Goal: Information Seeking & Learning: Learn about a topic

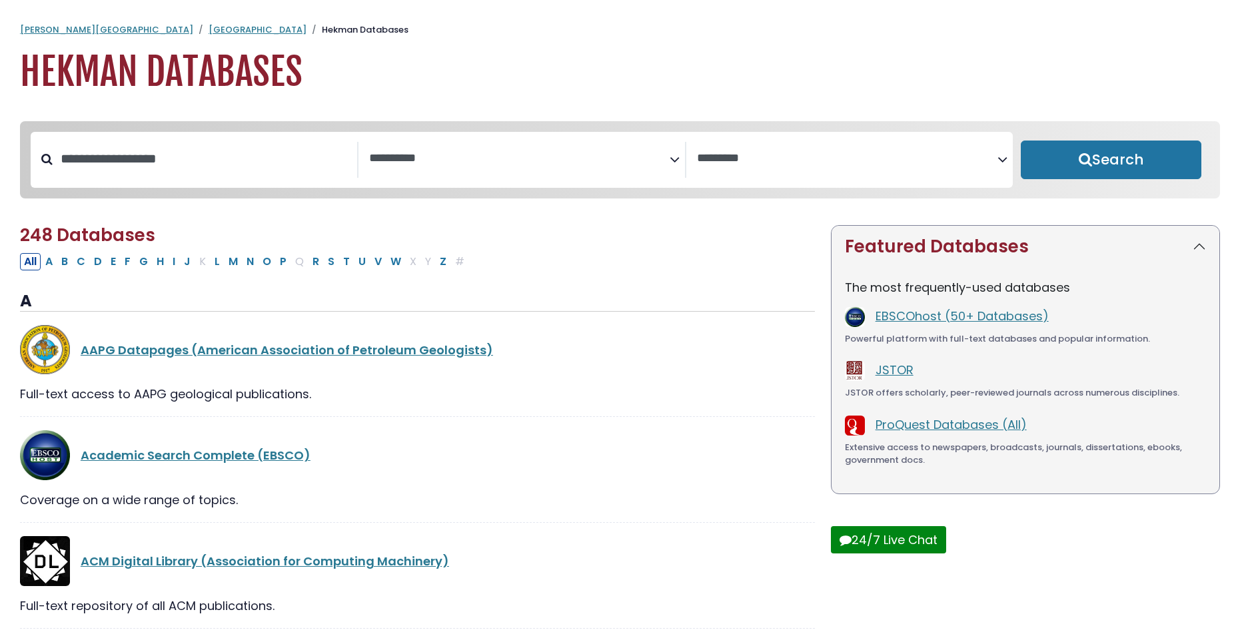
select select "Database Subject Filter"
select select "Database Vendors Filter"
click at [87, 268] on button "C" at bounding box center [81, 261] width 17 height 17
select select "Database Subject Filter"
select select "Database Vendors Filter"
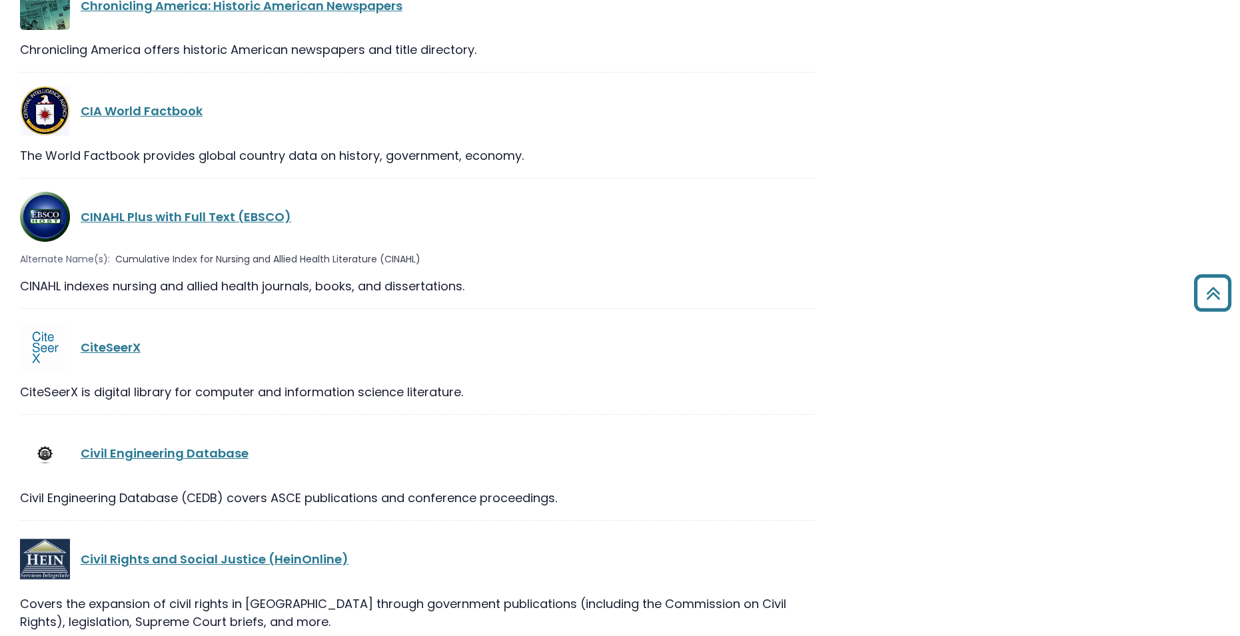
scroll to position [2039, 0]
click at [155, 207] on div "CINAHL Plus with Full Text (EBSCO)" at bounding box center [417, 216] width 795 height 50
click at [149, 212] on div "CINAHL Plus with Full Text (EBSCO)" at bounding box center [448, 216] width 734 height 18
click at [126, 221] on link "CINAHL Plus with Full Text (EBSCO)" at bounding box center [186, 216] width 211 height 17
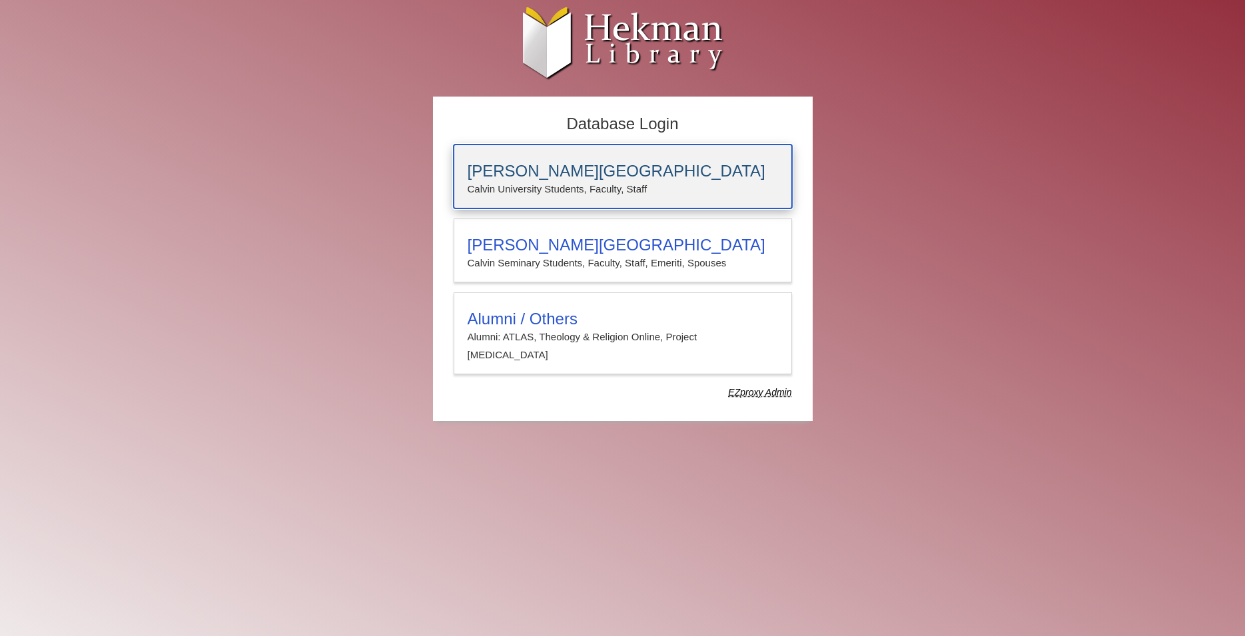
click at [508, 171] on h3 "[PERSON_NAME][GEOGRAPHIC_DATA]" at bounding box center [623, 171] width 311 height 19
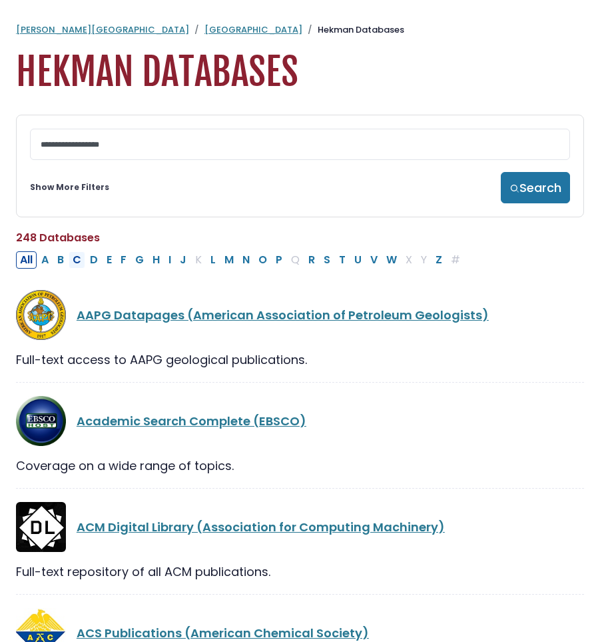
click at [80, 268] on button "C" at bounding box center [77, 259] width 17 height 17
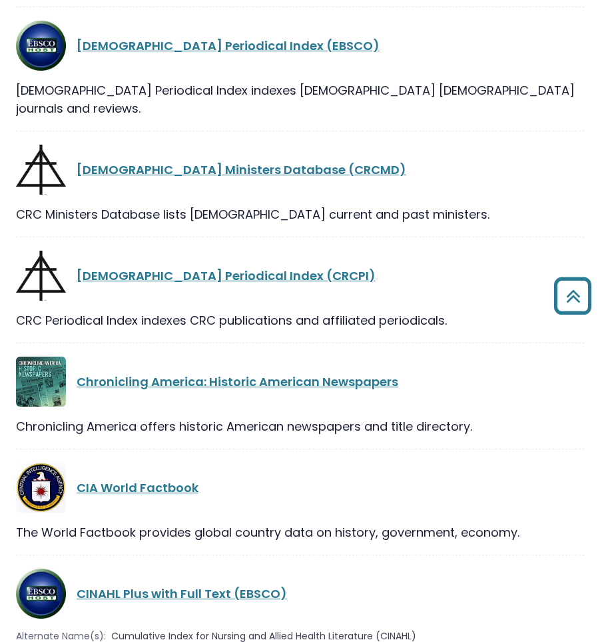
scroll to position [1835, 0]
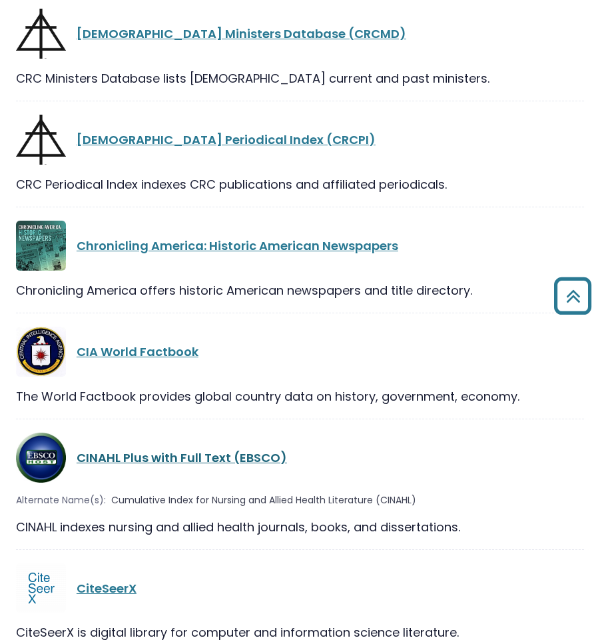
click at [119, 449] on link "CINAHL Plus with Full Text (EBSCO)" at bounding box center [182, 457] width 211 height 17
